Goal: Navigation & Orientation: Find specific page/section

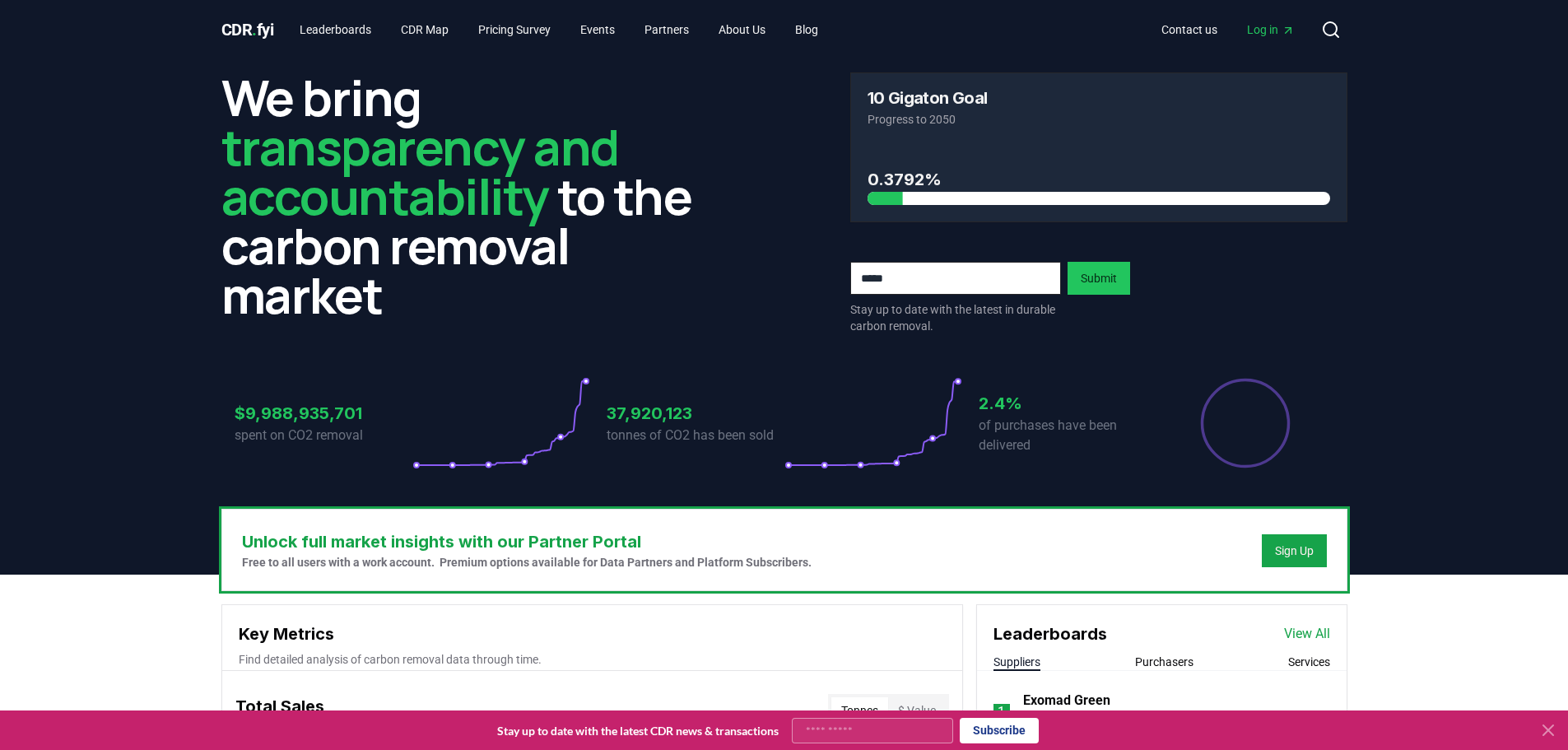
drag, startPoint x: 0, startPoint y: 0, endPoint x: 1500, endPoint y: 61, distance: 1501.2
click at [1500, 59] on header "We bring transparency and accountability to the carbon removal market 10 Gigato…" at bounding box center [784, 317] width 1568 height 516
click at [545, 24] on link "Pricing Survey" at bounding box center [514, 29] width 99 height 30
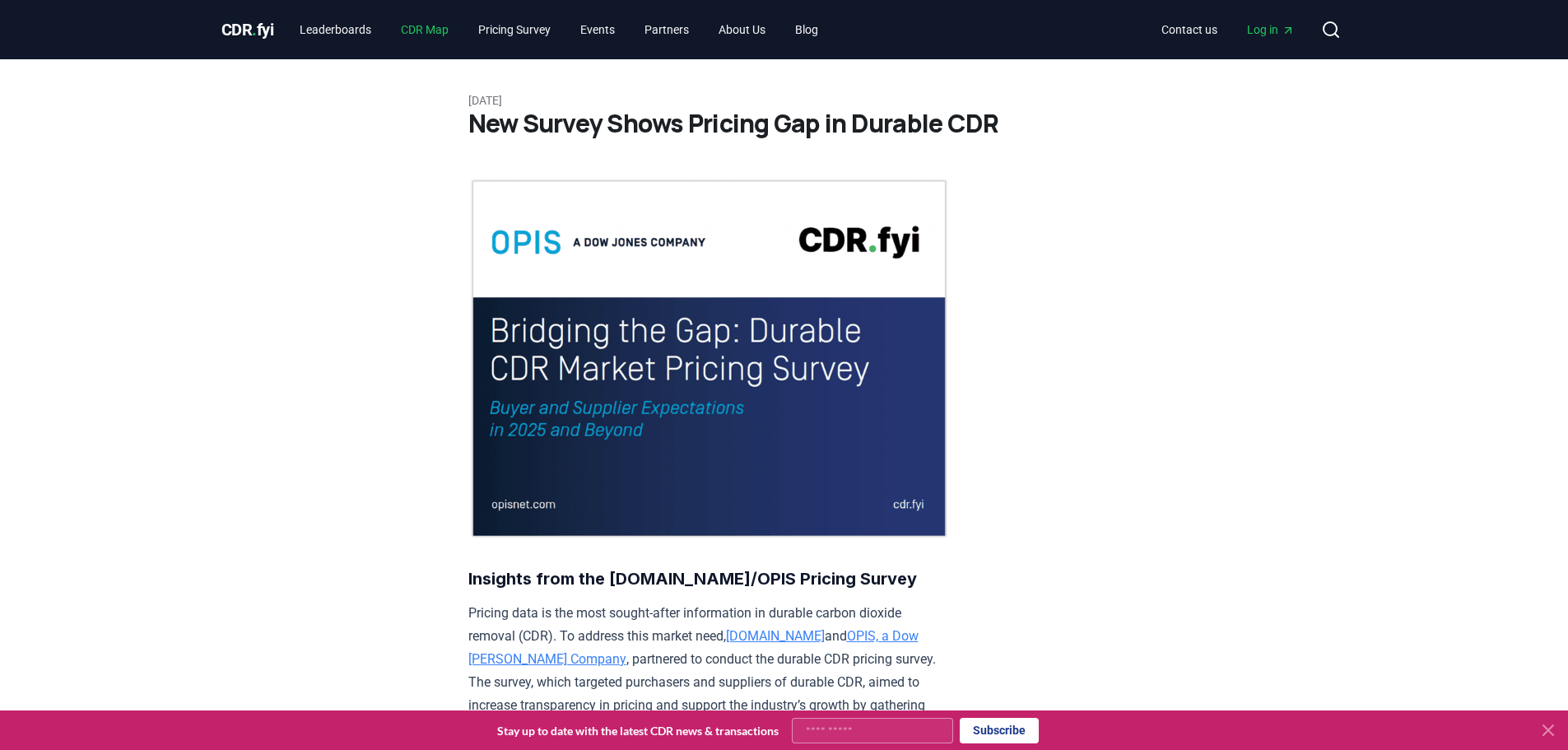
click at [446, 31] on link "CDR Map" at bounding box center [424, 29] width 75 height 30
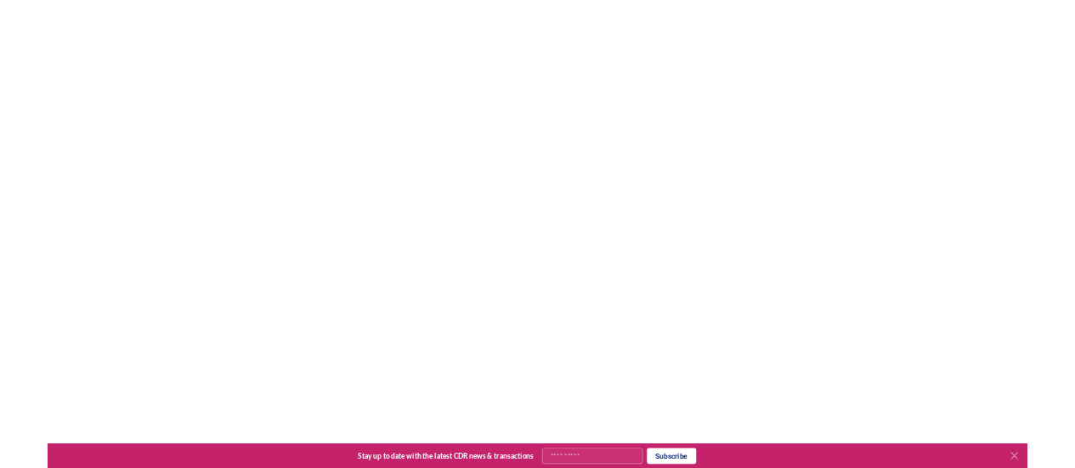
scroll to position [75, 0]
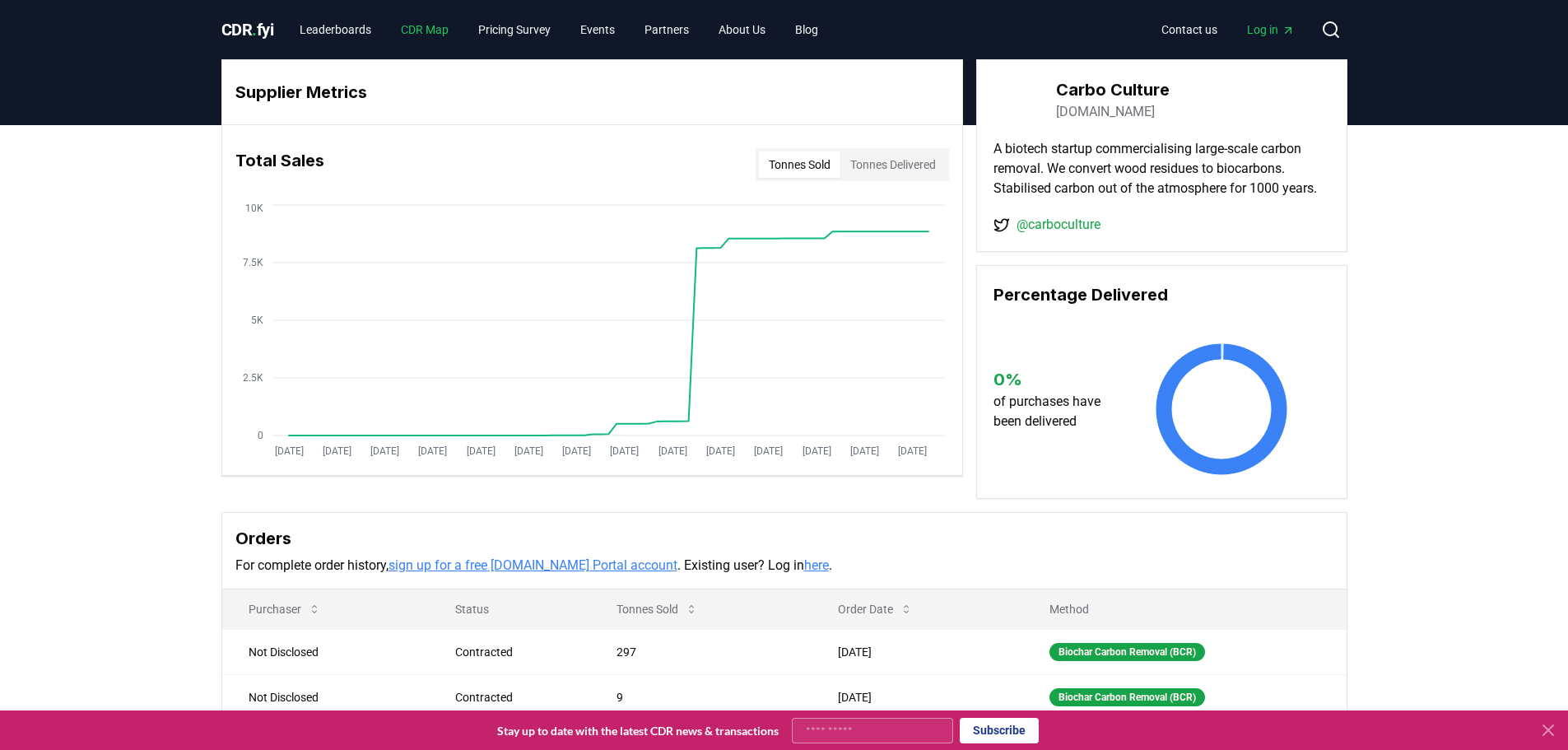
click at [420, 35] on link "CDR Map" at bounding box center [424, 29] width 75 height 30
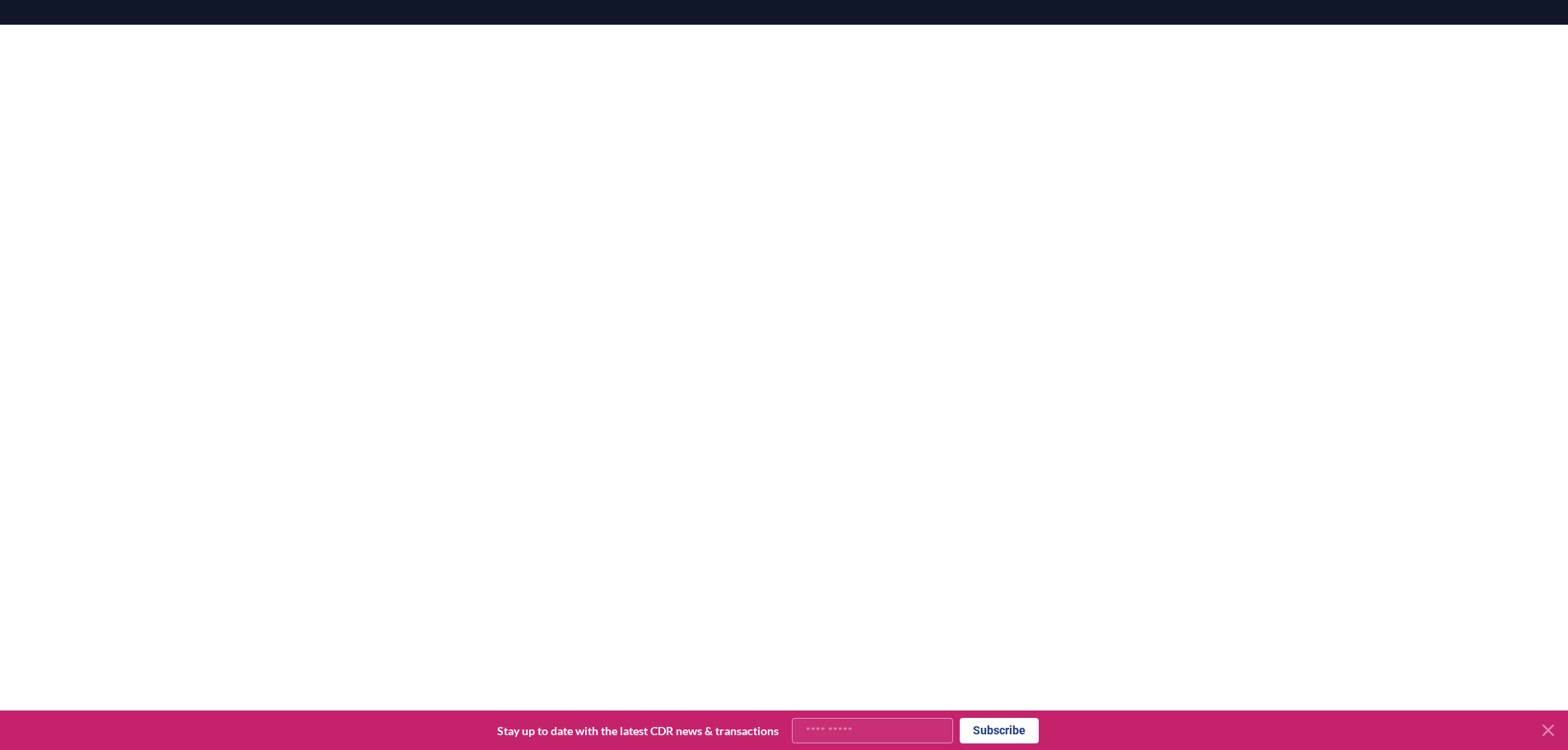
scroll to position [247, 0]
